Goal: Task Accomplishment & Management: Manage account settings

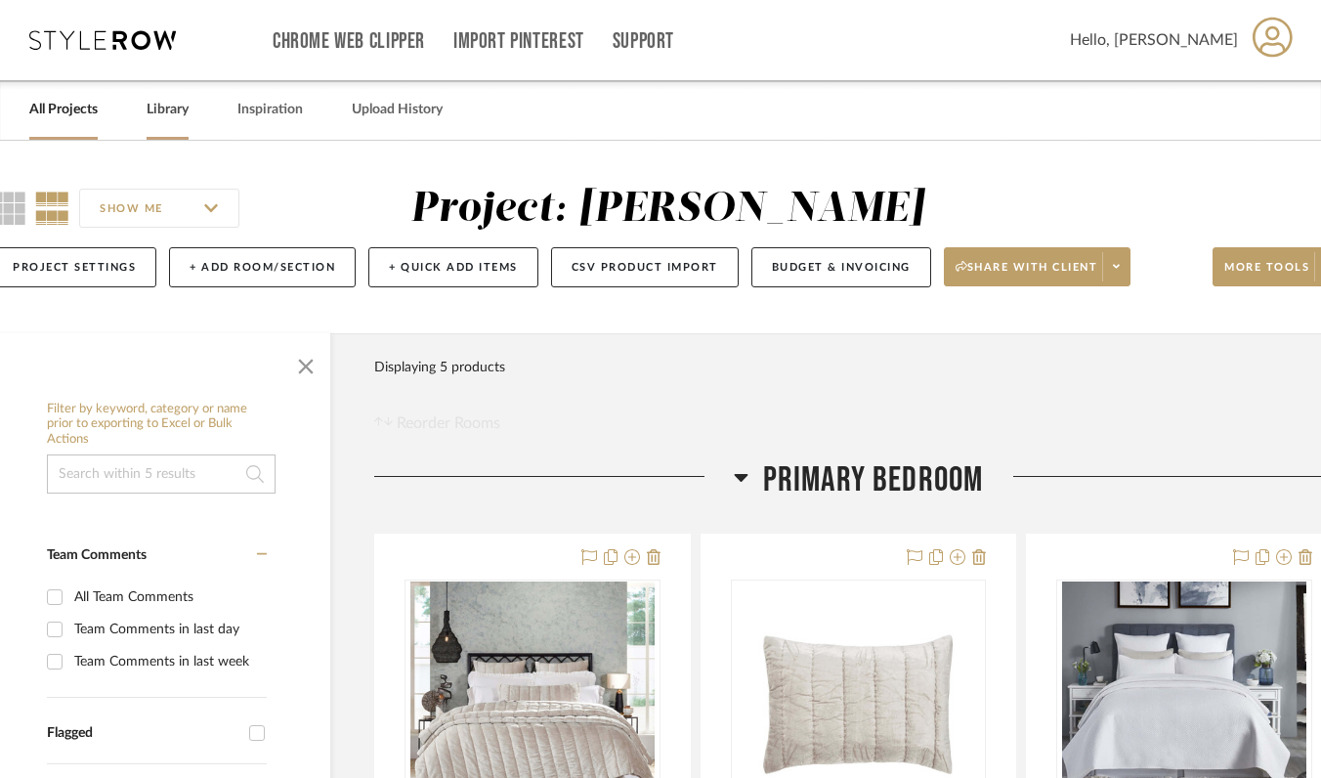
scroll to position [0, 50]
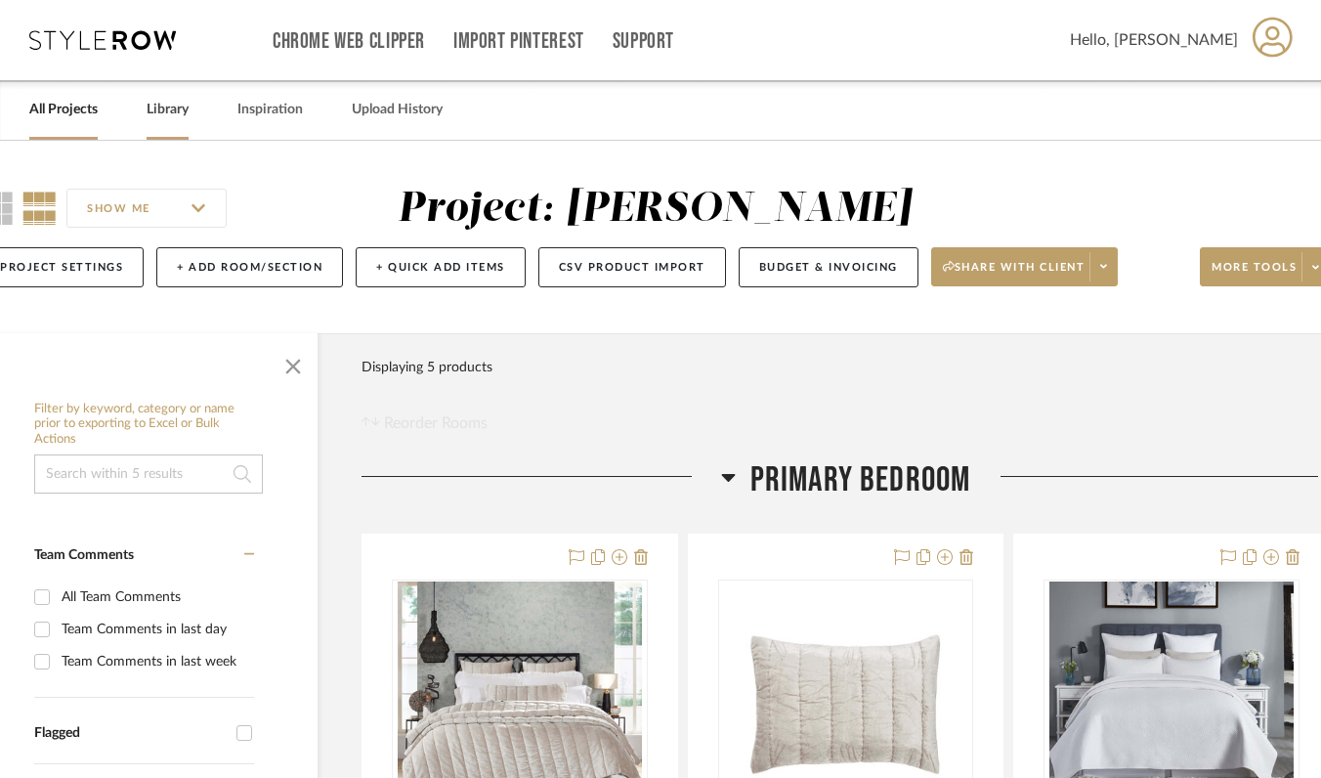
click at [185, 110] on link "Library" at bounding box center [168, 110] width 42 height 26
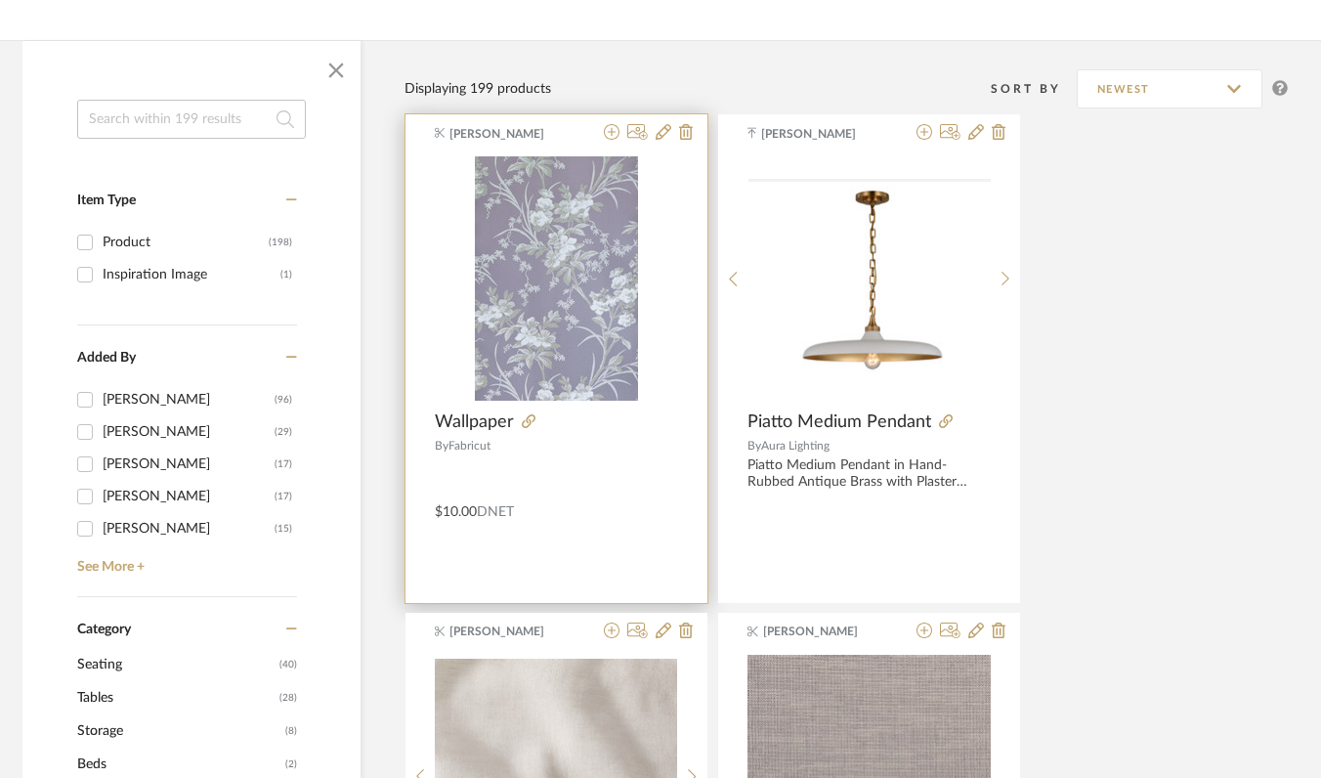
scroll to position [263, 50]
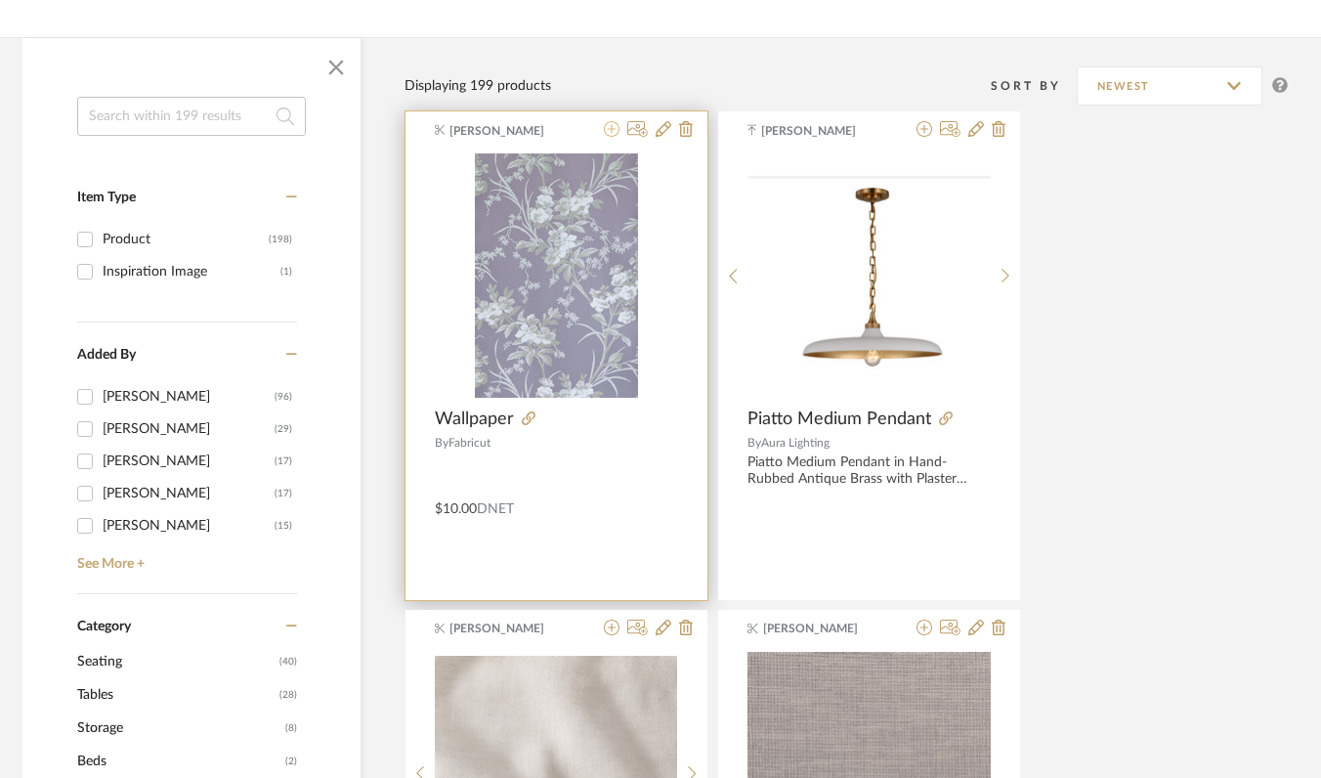
click at [609, 132] on icon at bounding box center [612, 129] width 16 height 16
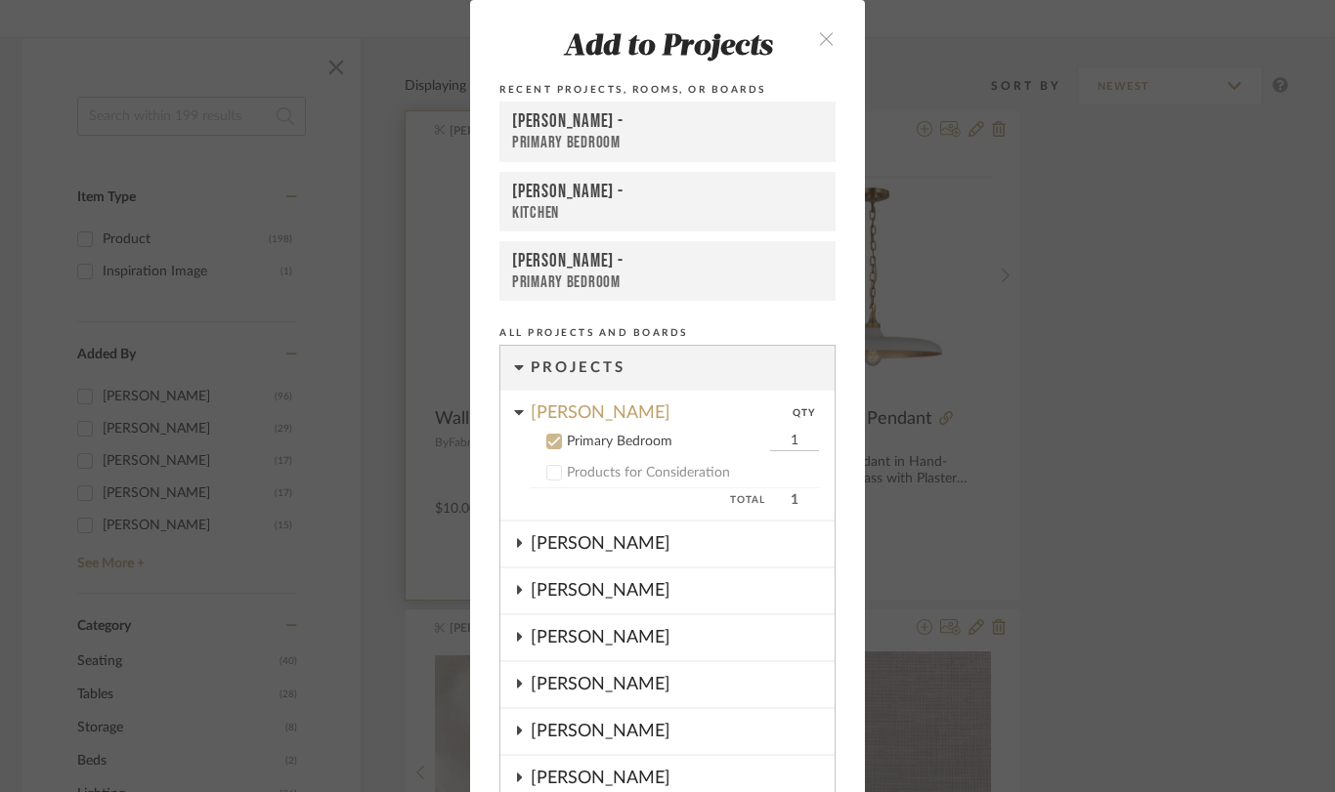
scroll to position [79, 0]
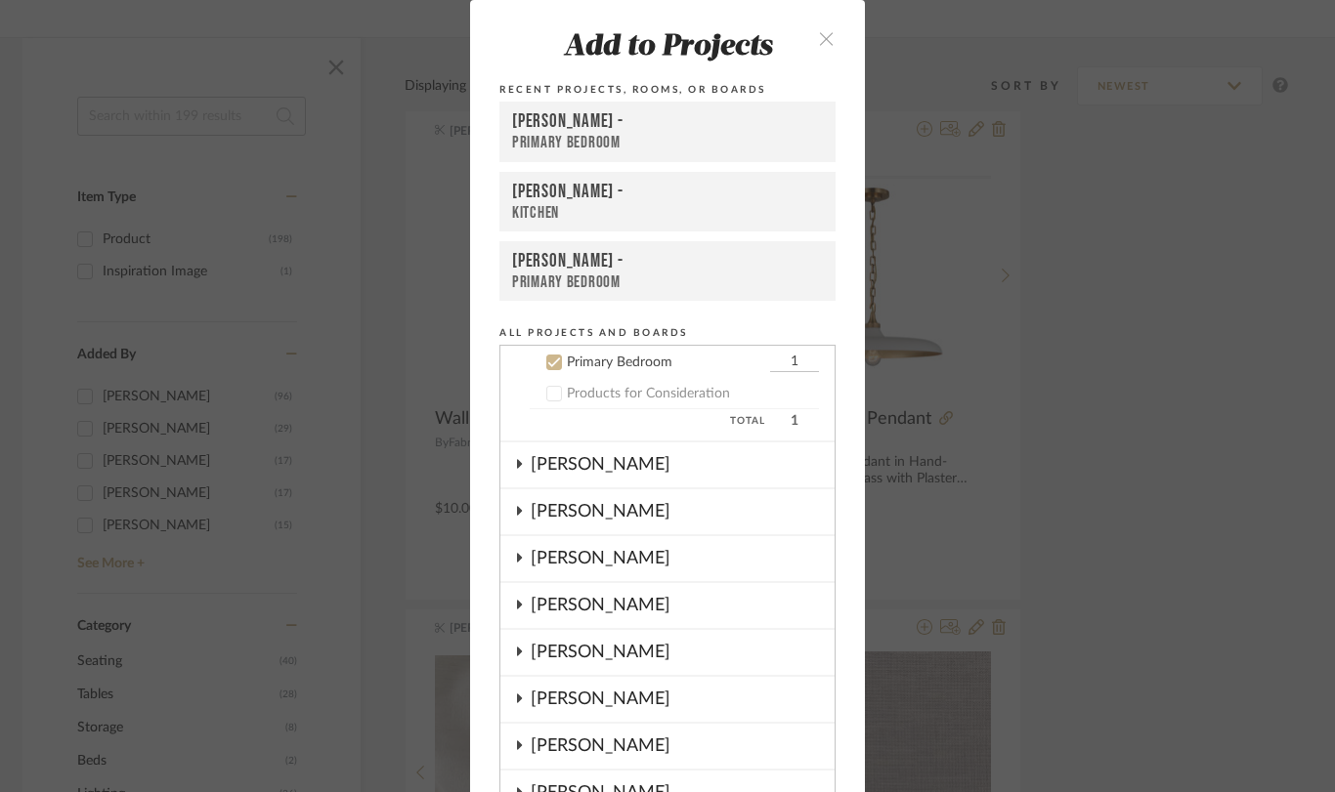
click at [609, 132] on div "[PERSON_NAME] -" at bounding box center [667, 121] width 311 height 23
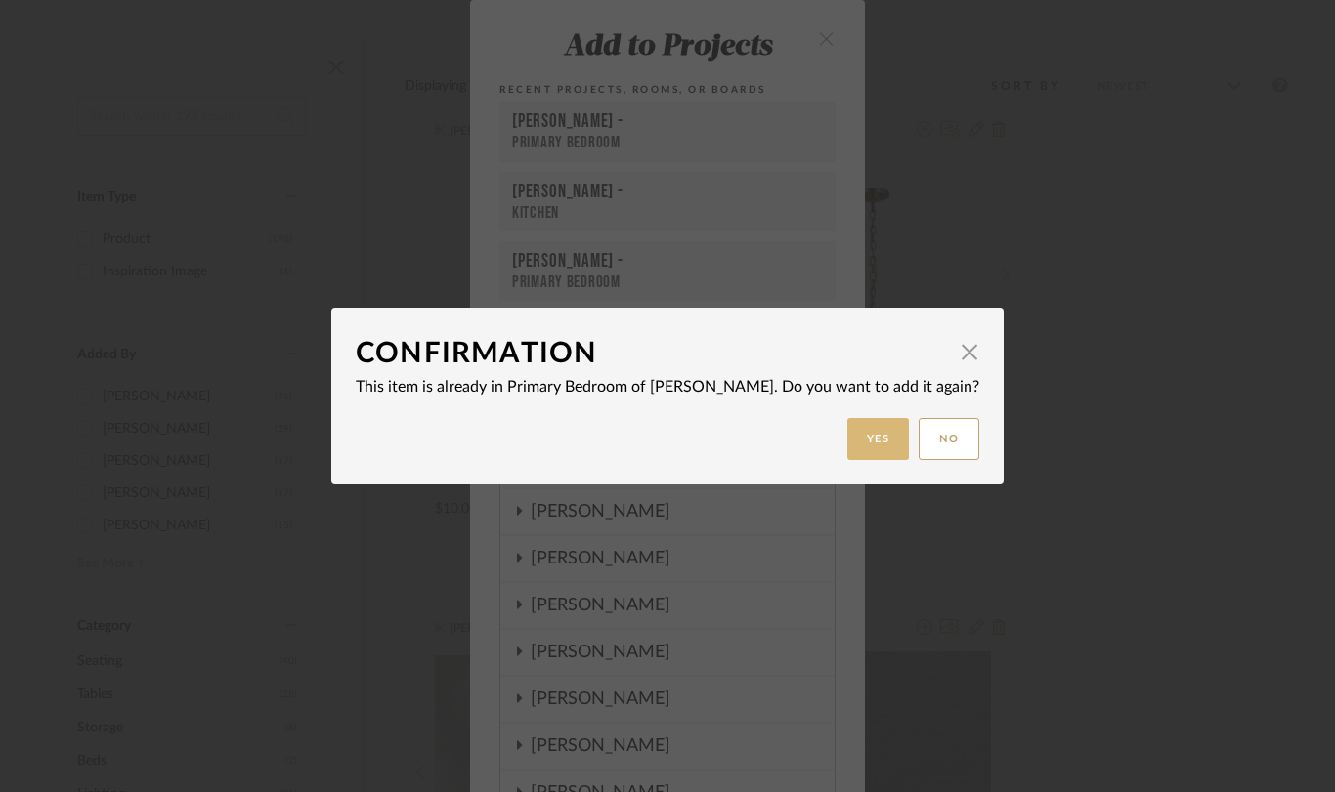
click at [847, 446] on button "Yes" at bounding box center [878, 439] width 63 height 42
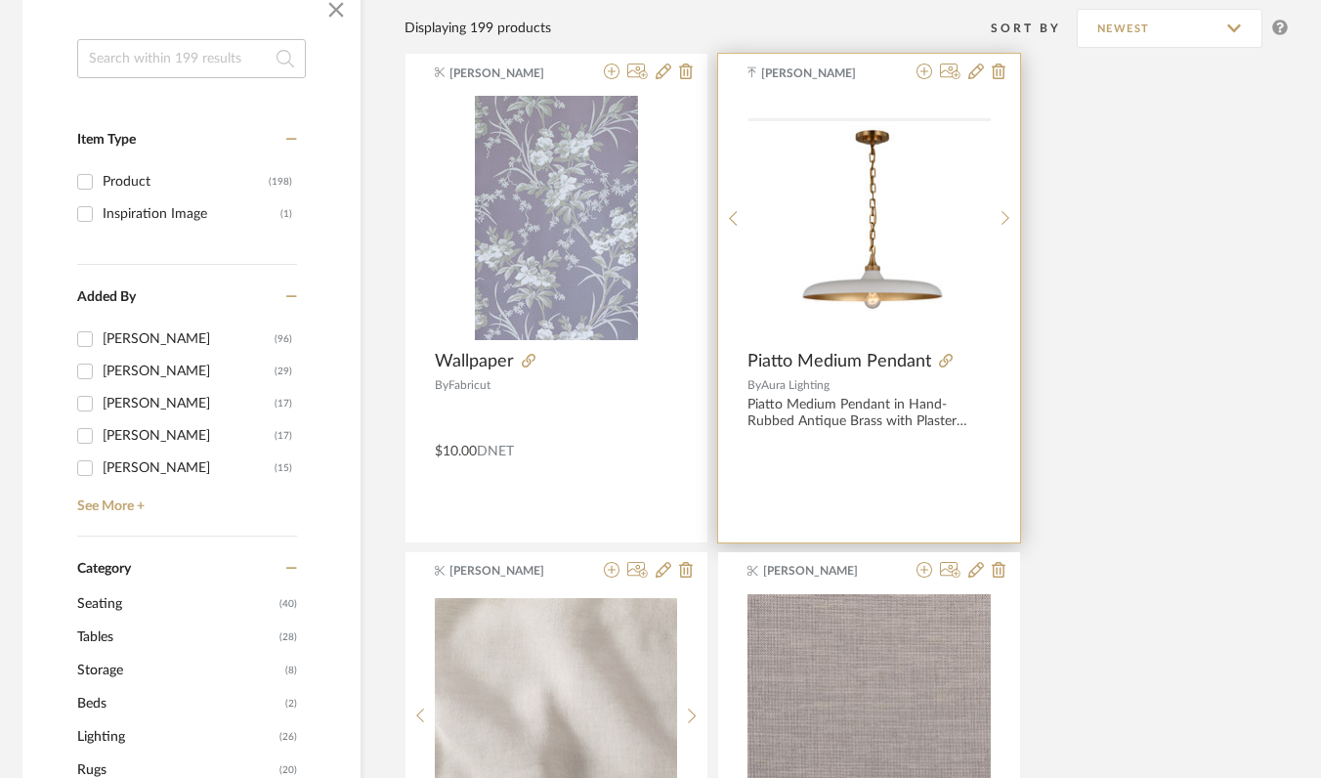
scroll to position [0, 50]
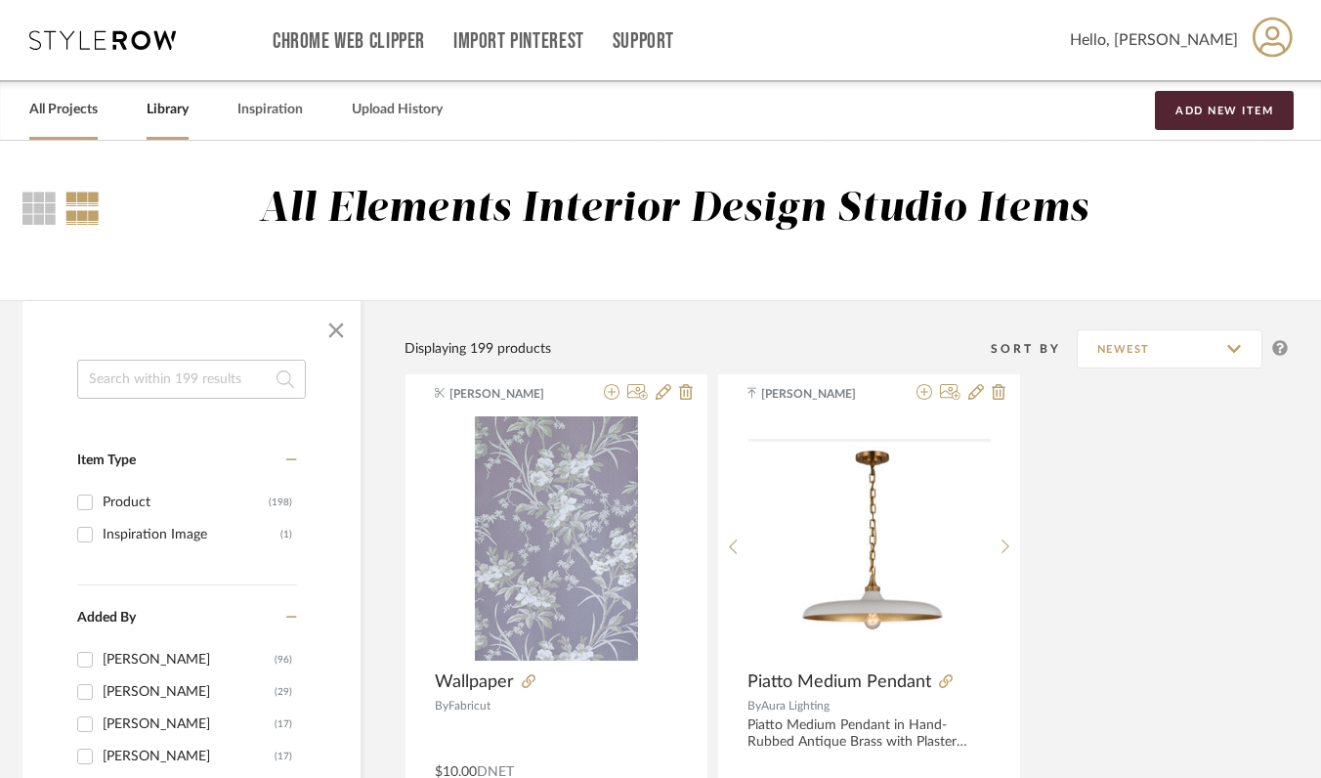
click at [69, 110] on link "All Projects" at bounding box center [63, 110] width 68 height 26
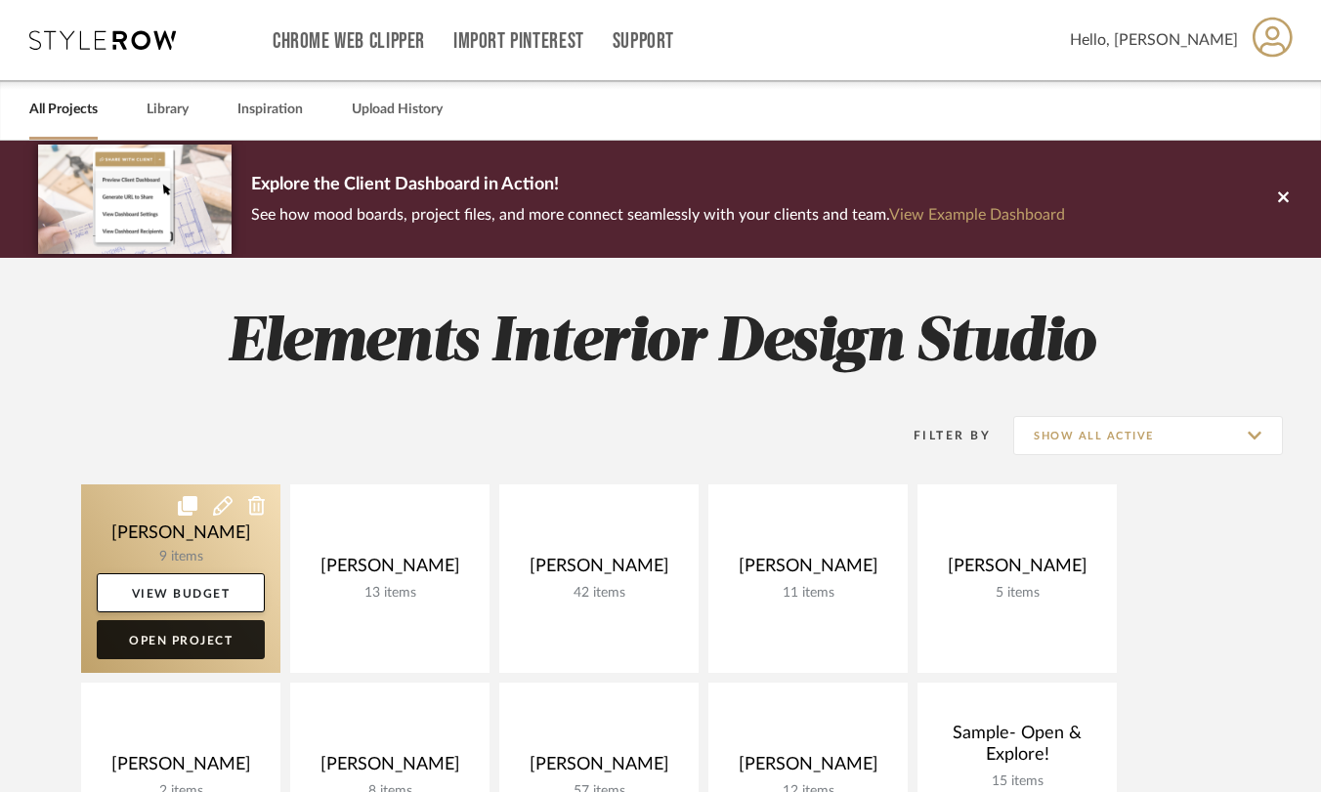
click at [162, 647] on link "Open Project" at bounding box center [181, 639] width 168 height 39
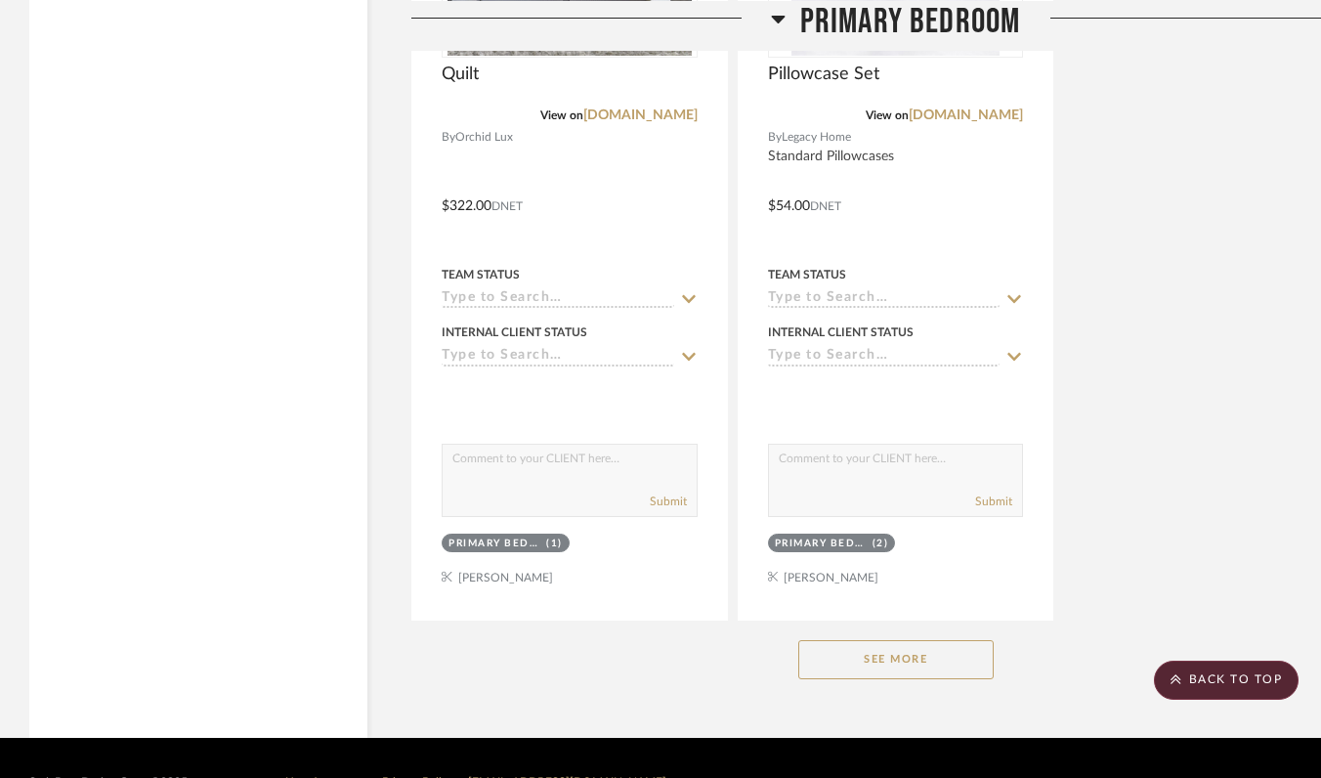
scroll to position [2549, 0]
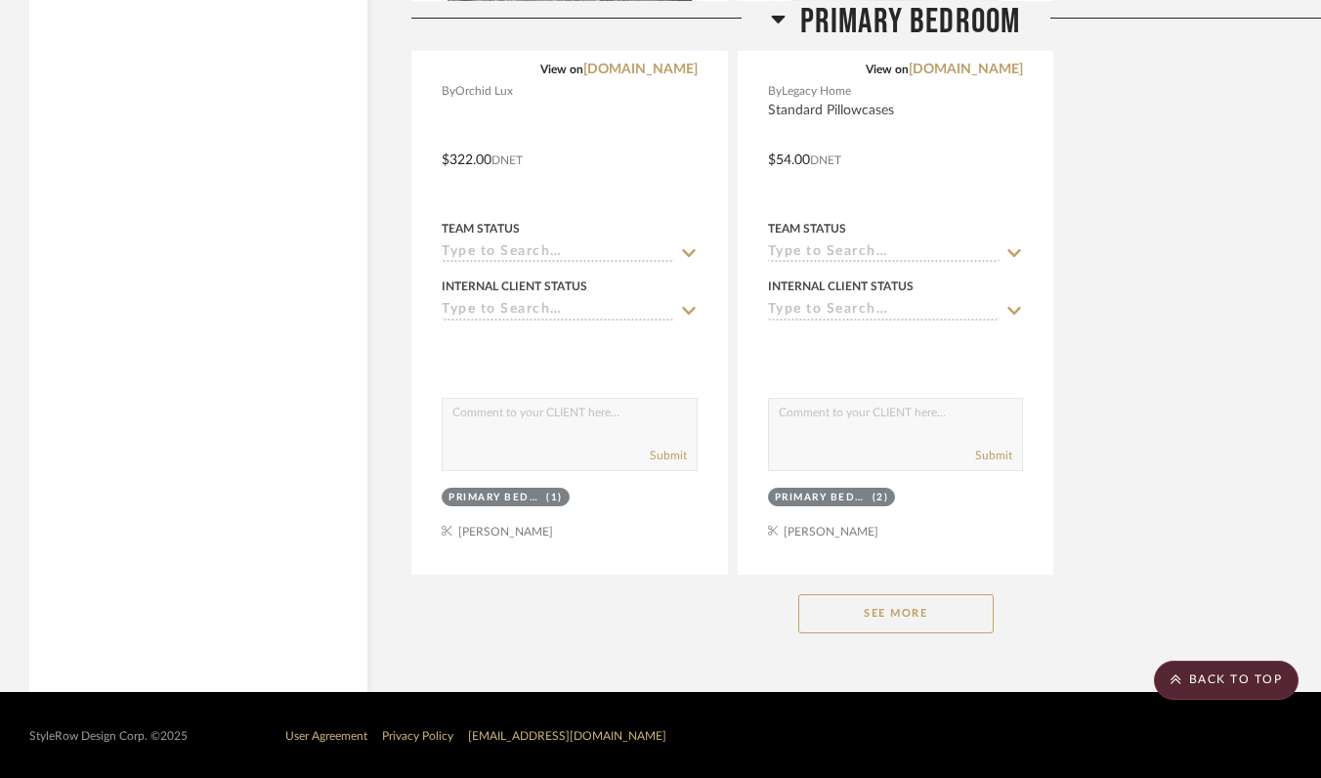
click at [866, 596] on button "See More" at bounding box center [895, 613] width 195 height 39
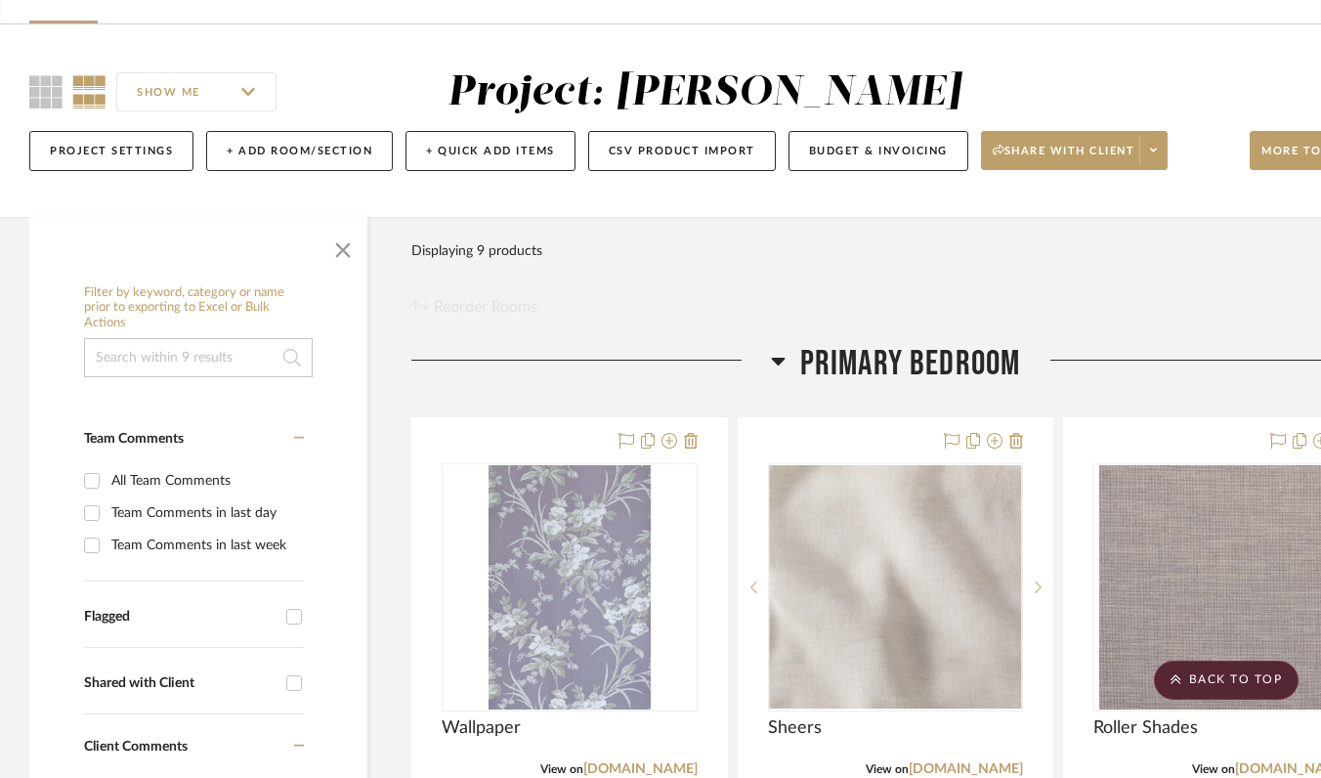
scroll to position [0, 0]
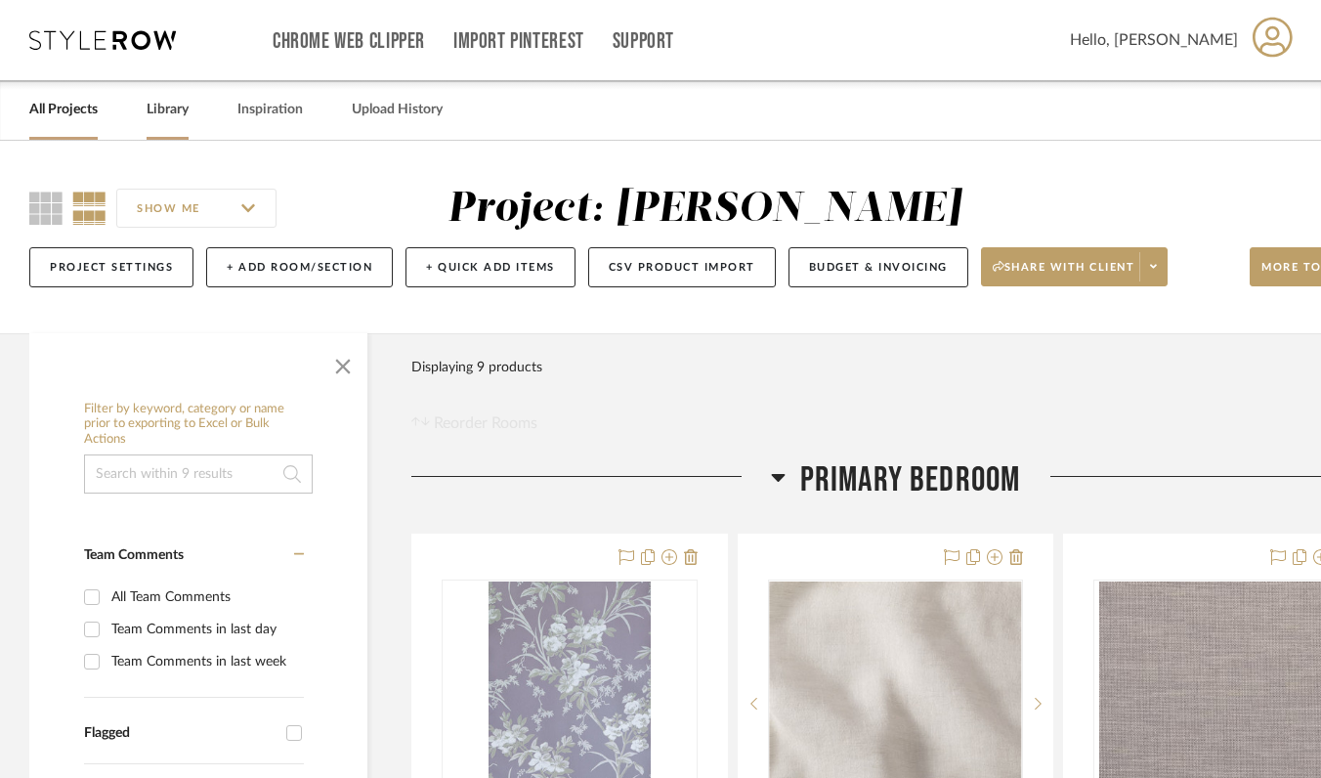
click at [179, 114] on link "Library" at bounding box center [168, 110] width 42 height 26
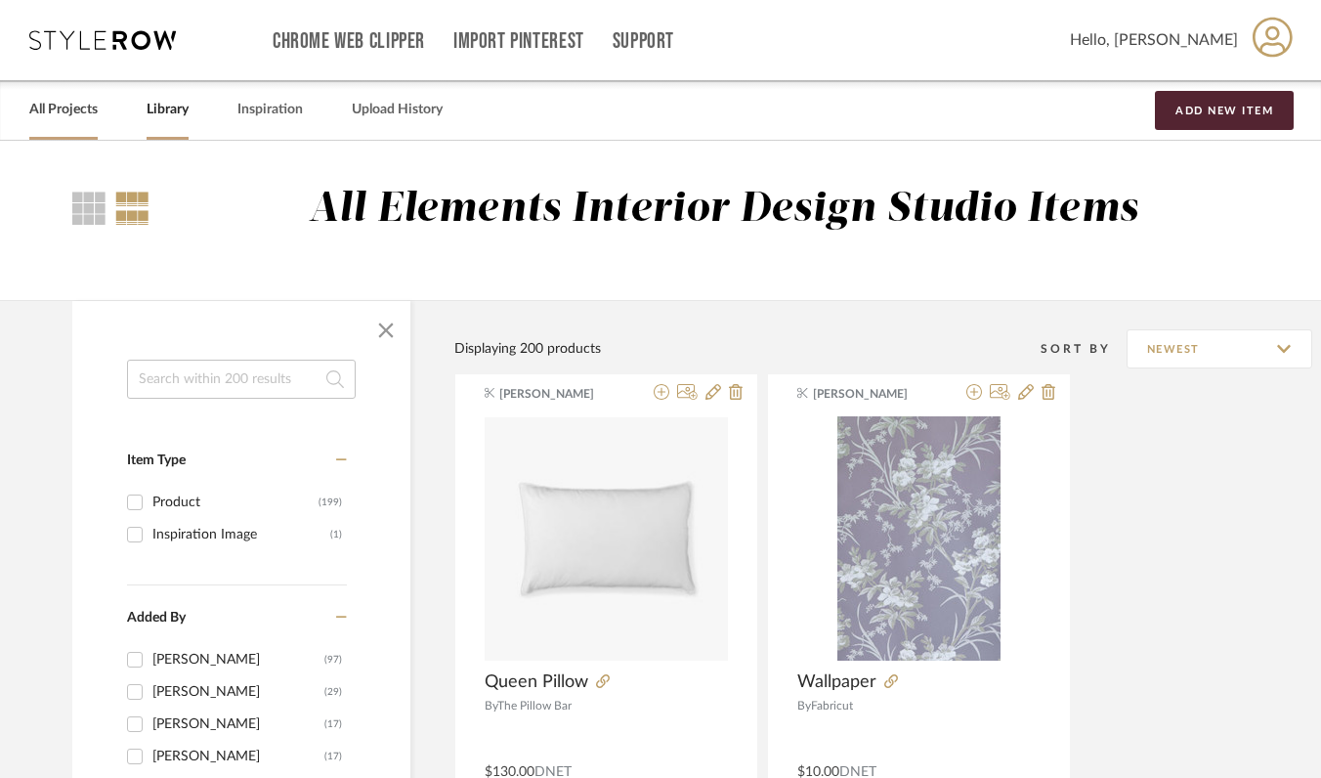
click at [64, 108] on link "All Projects" at bounding box center [63, 110] width 68 height 26
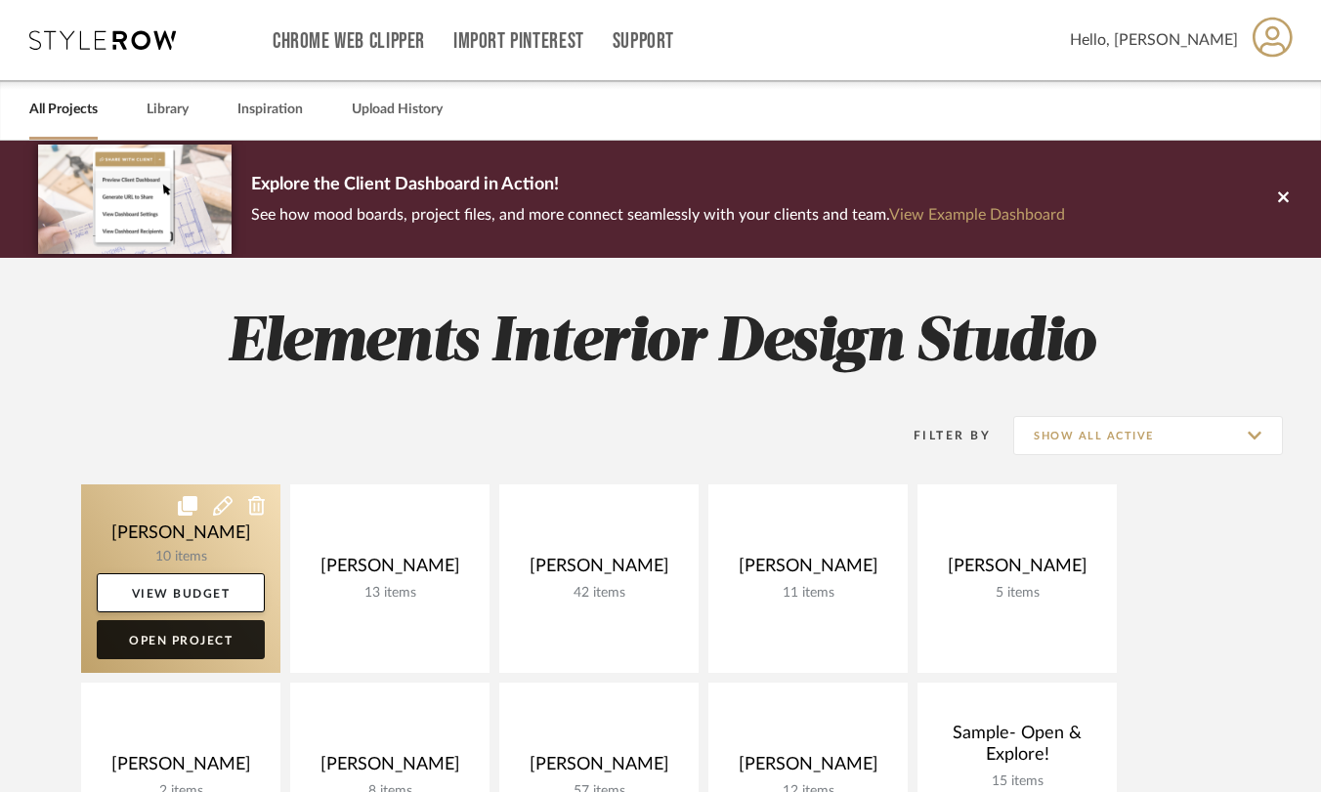
click at [182, 635] on link "Open Project" at bounding box center [181, 639] width 168 height 39
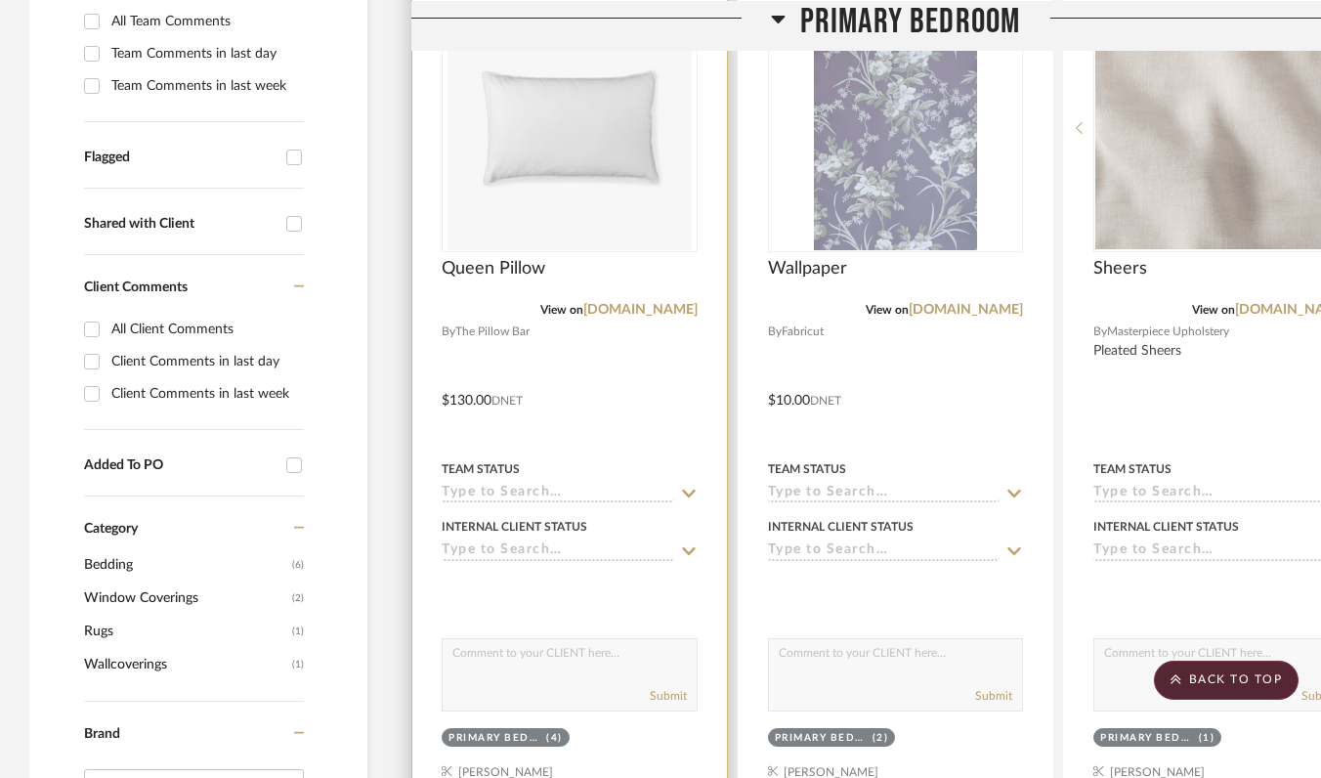
scroll to position [581, 0]
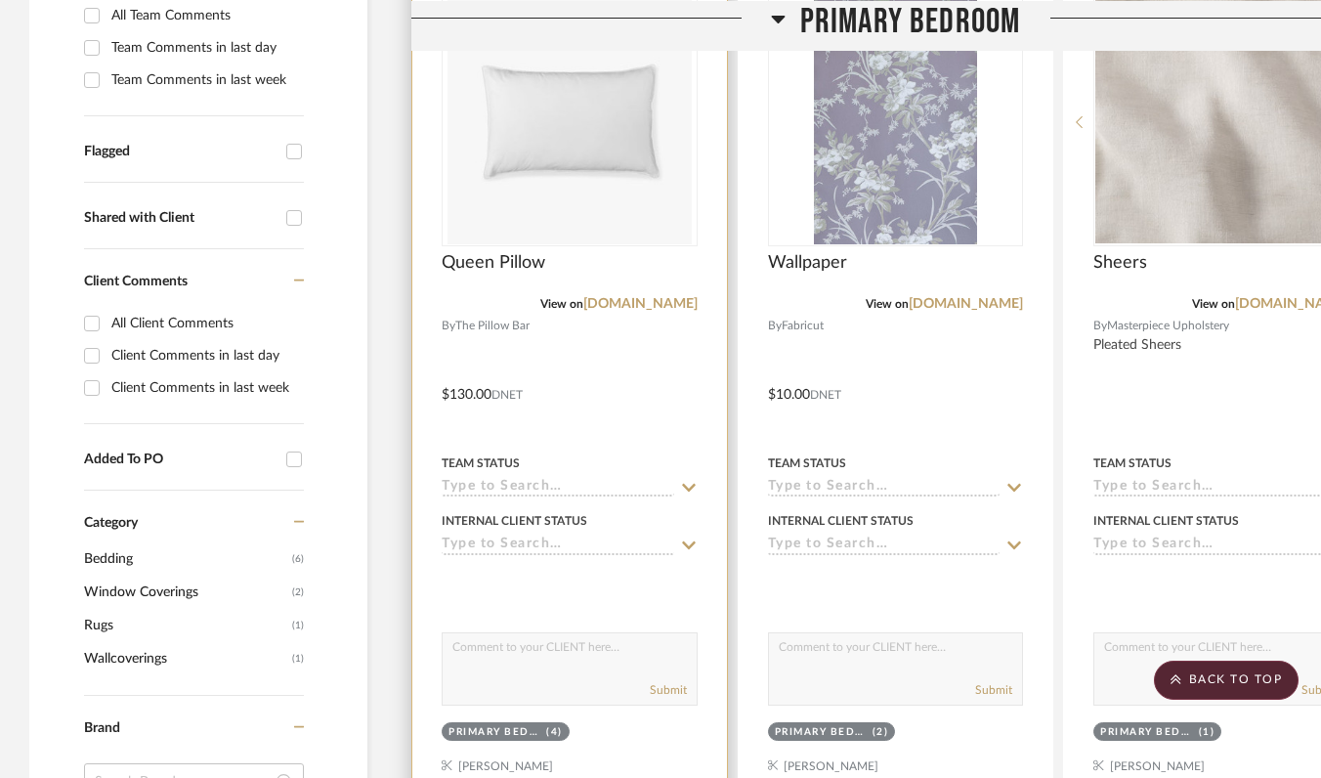
click at [532, 351] on div at bounding box center [569, 380] width 315 height 855
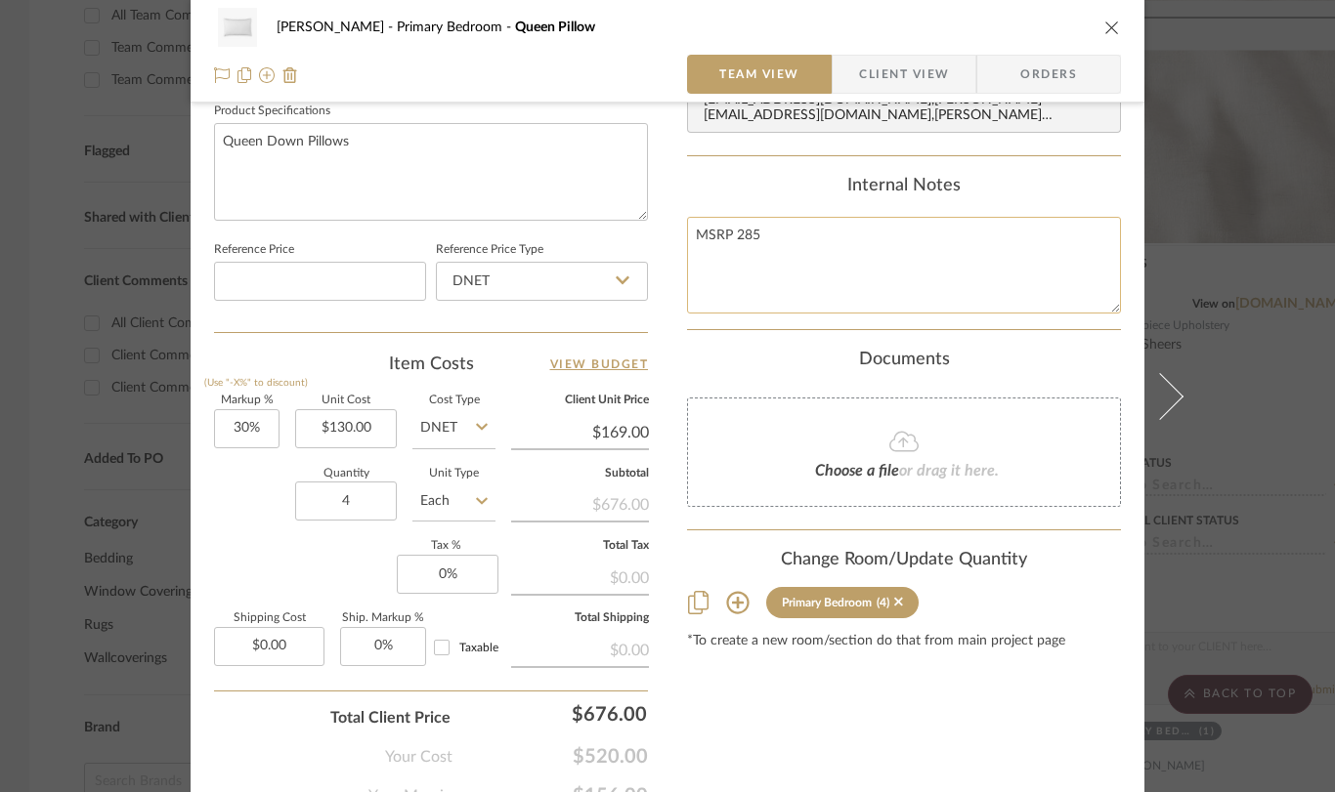
scroll to position [1023, 0]
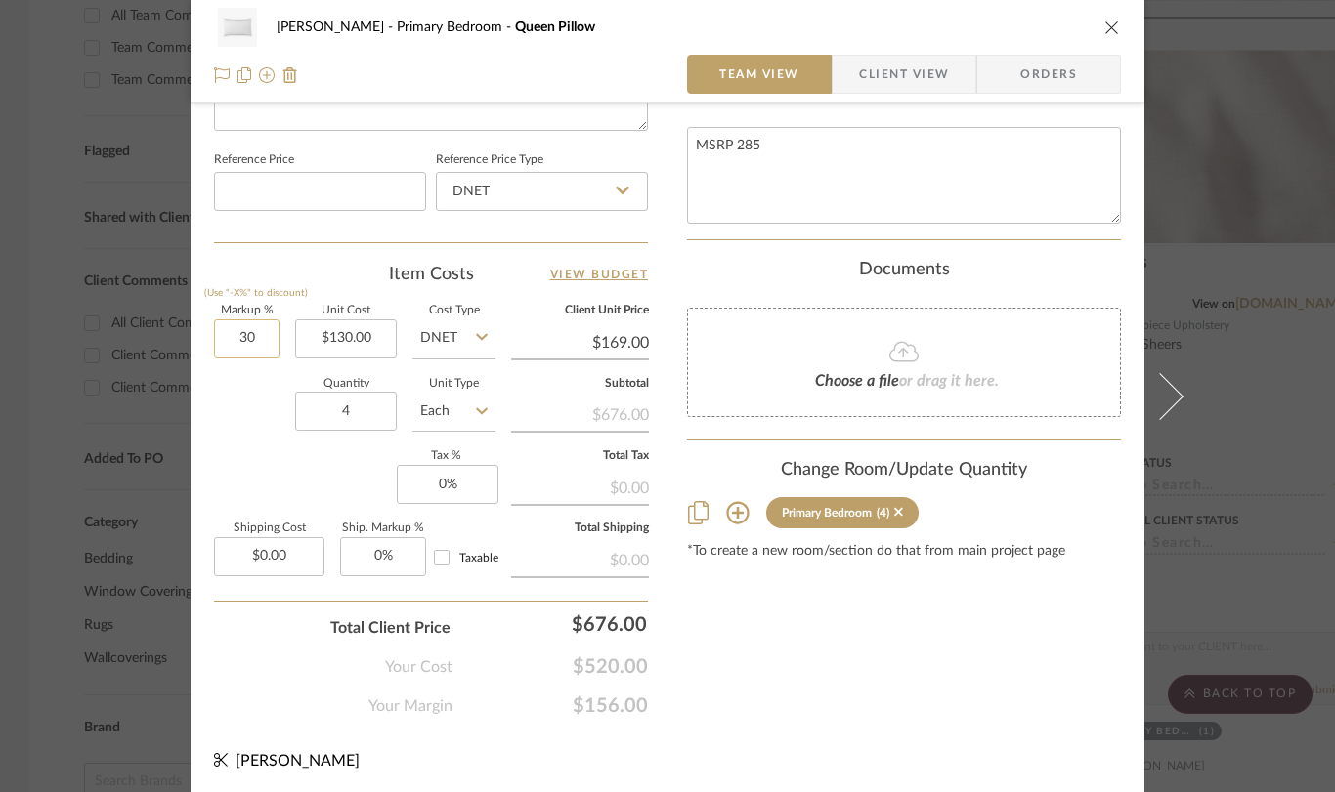
drag, startPoint x: 255, startPoint y: 337, endPoint x: 220, endPoint y: 336, distance: 35.2
click at [220, 336] on input "30" at bounding box center [246, 338] width 65 height 39
drag, startPoint x: 246, startPoint y: 332, endPoint x: 232, endPoint y: 334, distance: 14.8
click at [232, 334] on input "30" at bounding box center [246, 338] width 65 height 39
type input "0%"
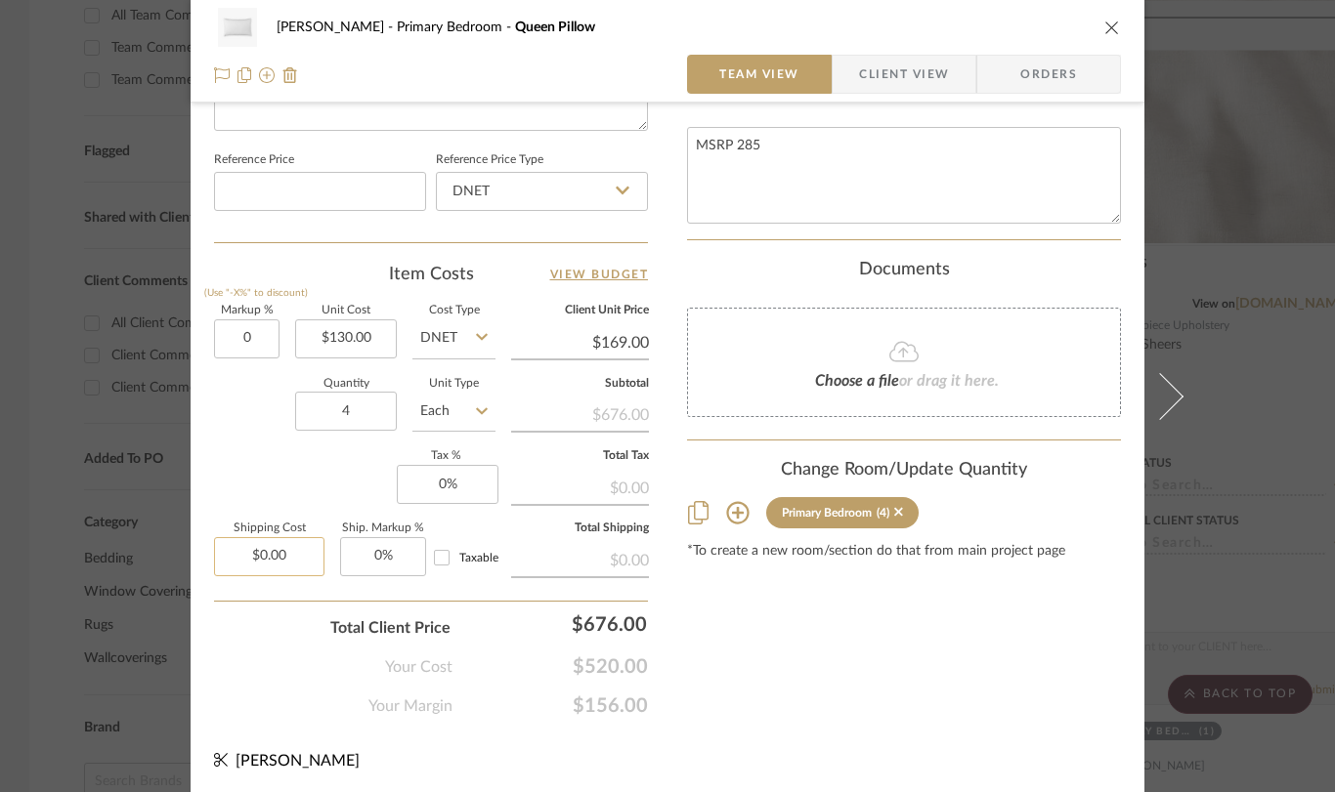
type input "0.00"
click at [276, 547] on input "0.00" at bounding box center [269, 556] width 110 height 39
type input "$130.00"
type input "$78.00"
